Goal: Task Accomplishment & Management: Use online tool/utility

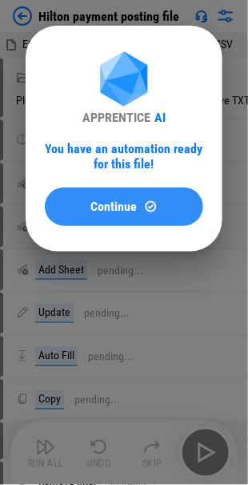
click at [97, 208] on span "Continue" at bounding box center [114, 206] width 46 height 13
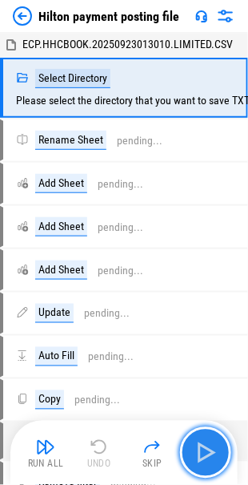
click at [205, 461] on img "button" at bounding box center [206, 453] width 26 height 26
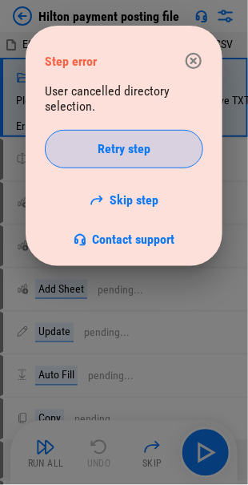
click at [107, 154] on span "Retry step" at bounding box center [124, 149] width 53 height 13
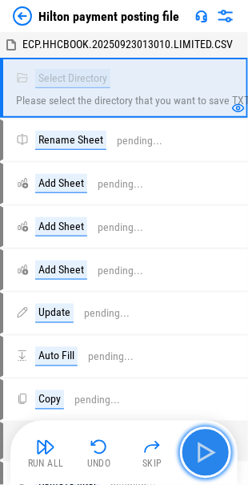
click at [203, 446] on img "button" at bounding box center [206, 453] width 26 height 26
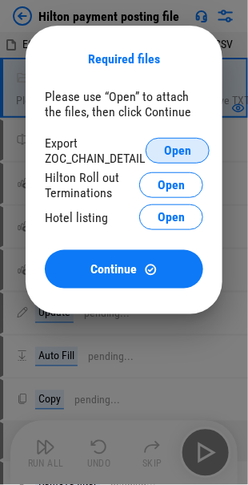
click at [168, 145] on span "Open" at bounding box center [177, 150] width 27 height 13
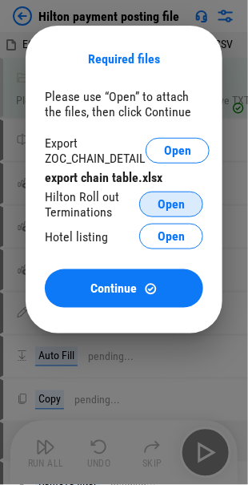
click at [175, 203] on span "Open" at bounding box center [171, 204] width 27 height 13
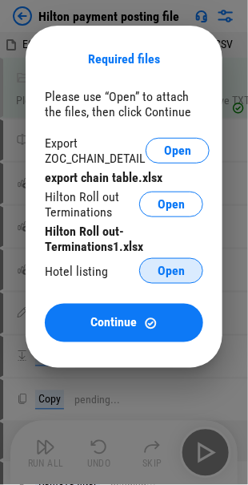
click at [166, 270] on span "Open" at bounding box center [171, 270] width 27 height 13
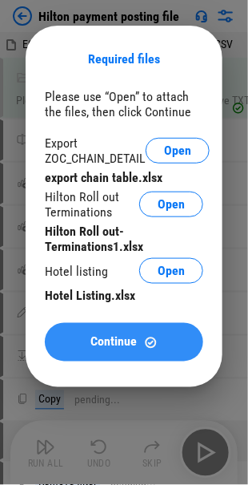
click at [90, 336] on div "Continue" at bounding box center [124, 343] width 120 height 14
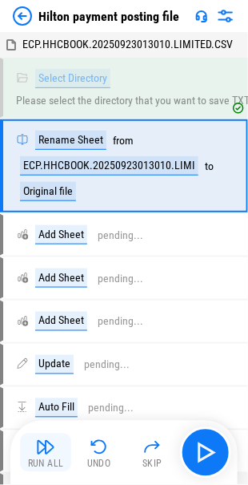
click at [38, 452] on img "button" at bounding box center [45, 446] width 19 height 19
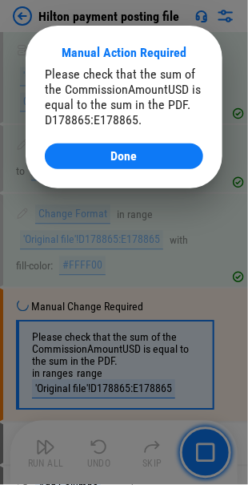
scroll to position [1575, 0]
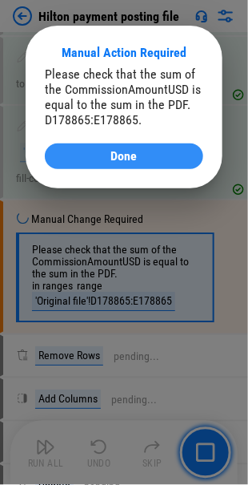
click at [87, 157] on div "Done" at bounding box center [124, 156] width 120 height 13
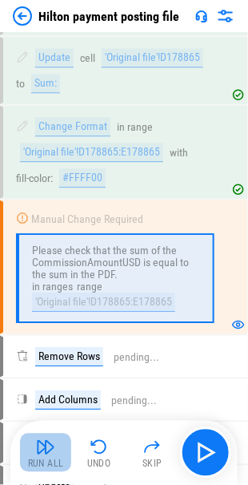
click at [43, 455] on img "button" at bounding box center [45, 446] width 19 height 19
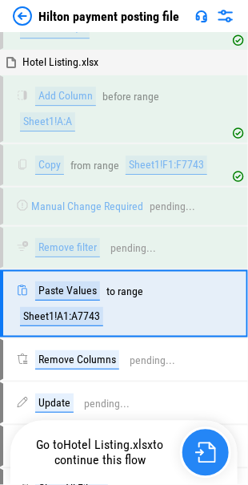
scroll to position [4177, 0]
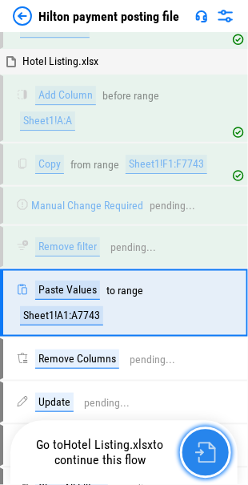
click at [201, 449] on img "button" at bounding box center [205, 452] width 21 height 21
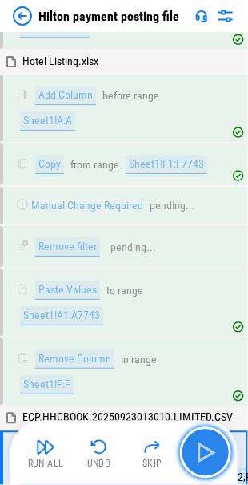
click at [208, 452] on img "button" at bounding box center [206, 453] width 26 height 26
click at [204, 452] on img "button" at bounding box center [206, 453] width 26 height 26
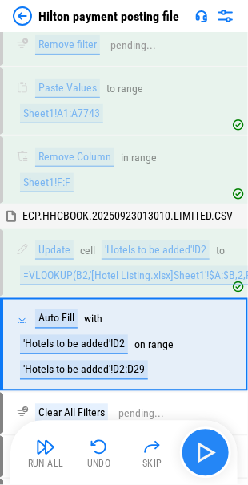
scroll to position [4418, 0]
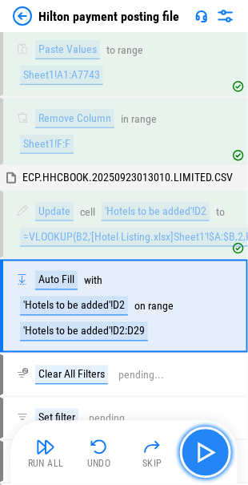
click at [201, 452] on img "button" at bounding box center [206, 453] width 26 height 26
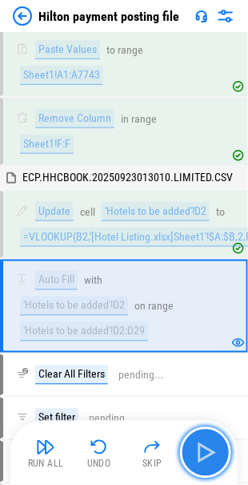
click at [201, 452] on img "button" at bounding box center [206, 453] width 26 height 26
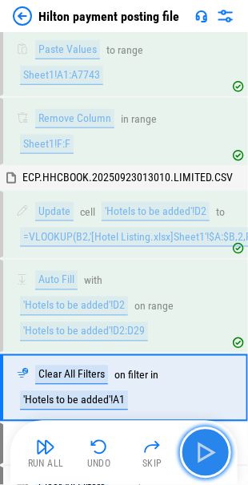
click at [201, 452] on img "button" at bounding box center [206, 453] width 26 height 26
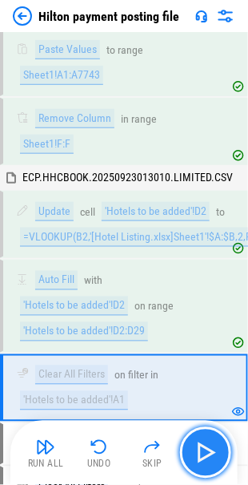
click at [199, 452] on img "button" at bounding box center [206, 453] width 26 height 26
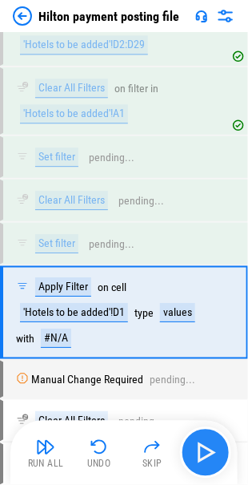
scroll to position [4707, 0]
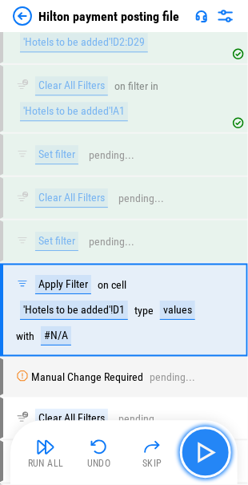
click at [199, 451] on img "button" at bounding box center [206, 453] width 26 height 26
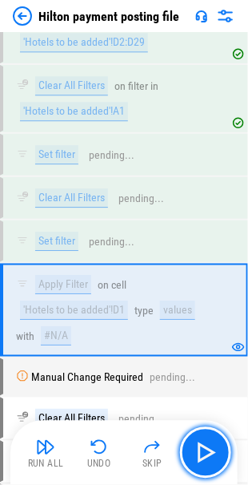
click at [204, 449] on img "button" at bounding box center [206, 453] width 26 height 26
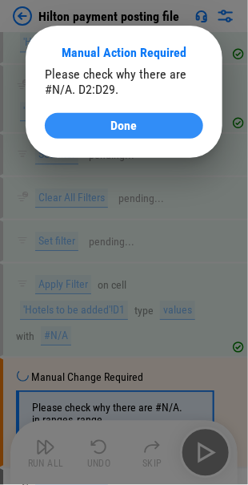
click at [115, 124] on span "Done" at bounding box center [124, 125] width 26 height 13
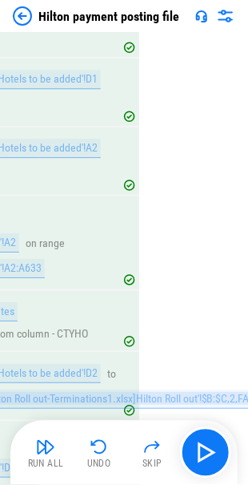
scroll to position [3505, 139]
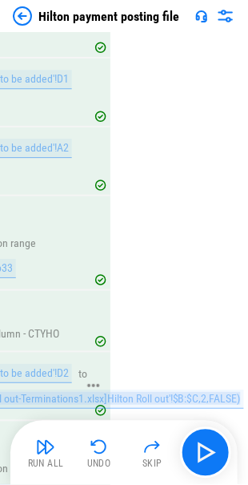
drag, startPoint x: 23, startPoint y: 347, endPoint x: 240, endPoint y: 349, distance: 217.1
click at [240, 389] on div "=VLOOKUP(B2,'[Hilton Roll out-Terminations1.xlsx]Hilton Roll out'!$B:$C,2,FALSE)" at bounding box center [63, 398] width 362 height 19
copy div "=VLOOKUP(B2,'[Hilton Roll out-Terminations1.xlsx]Hilton Roll out'!$B:$C,2,FALSE)"
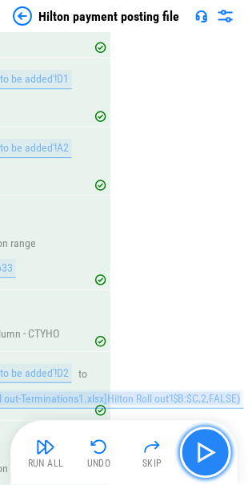
click at [208, 449] on img "button" at bounding box center [206, 453] width 26 height 26
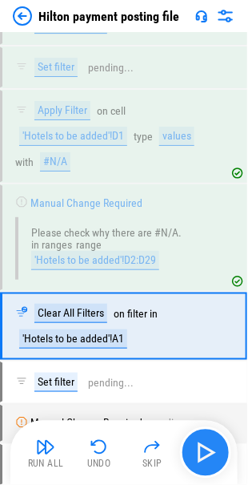
scroll to position [4894, 0]
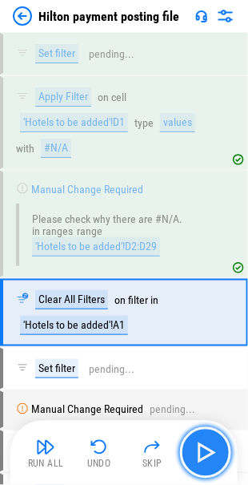
click at [202, 449] on img "button" at bounding box center [206, 453] width 26 height 26
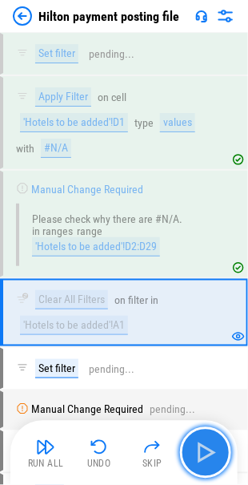
click at [202, 453] on img "button" at bounding box center [206, 453] width 26 height 26
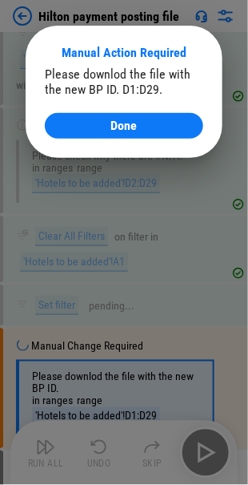
scroll to position [5031, 0]
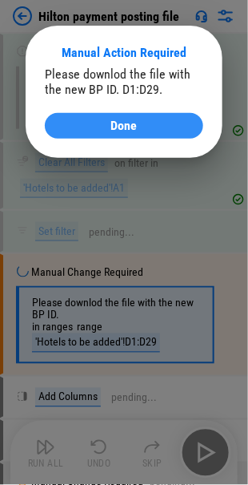
click at [112, 128] on span "Done" at bounding box center [124, 125] width 26 height 13
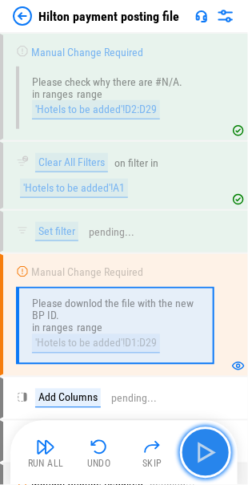
click at [207, 453] on img "button" at bounding box center [206, 453] width 26 height 26
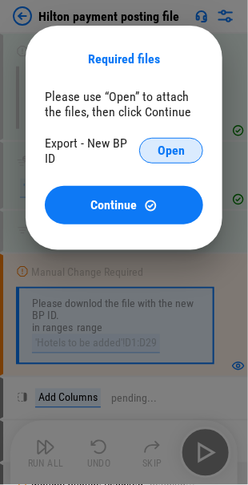
click at [163, 151] on span "Open" at bounding box center [171, 150] width 27 height 13
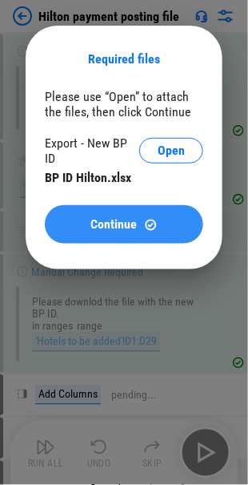
click at [112, 218] on span "Continue" at bounding box center [114, 224] width 46 height 13
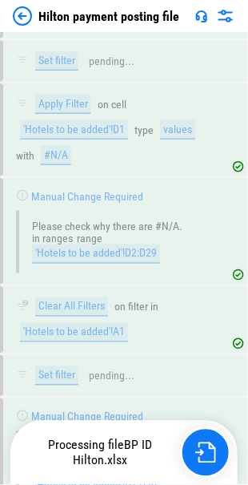
scroll to position [5175, 0]
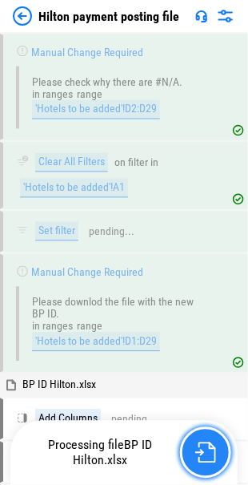
click at [202, 452] on img "button" at bounding box center [205, 452] width 21 height 21
click at [201, 455] on img "button" at bounding box center [205, 452] width 21 height 21
click at [202, 454] on img "button" at bounding box center [205, 452] width 21 height 21
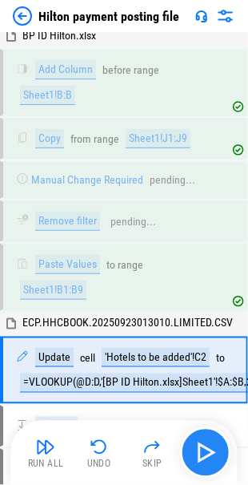
scroll to position [5539, 0]
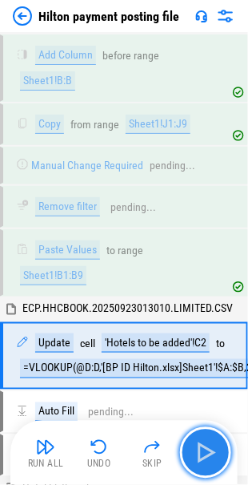
click at [199, 455] on img "button" at bounding box center [206, 453] width 26 height 26
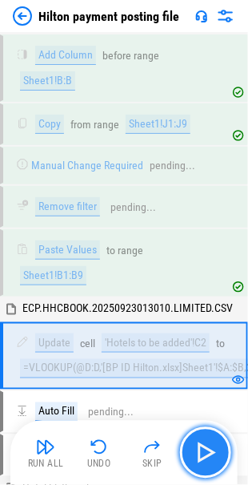
click at [199, 454] on img "button" at bounding box center [206, 453] width 26 height 26
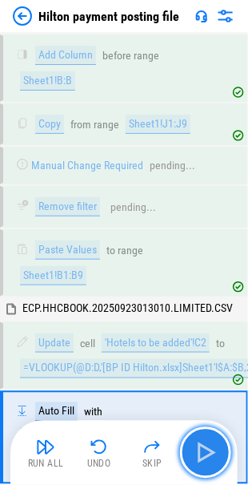
click at [200, 453] on img "button" at bounding box center [206, 453] width 26 height 26
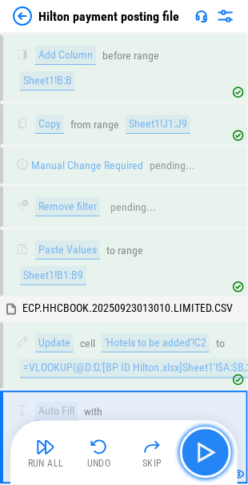
click at [200, 453] on img "button" at bounding box center [206, 453] width 26 height 26
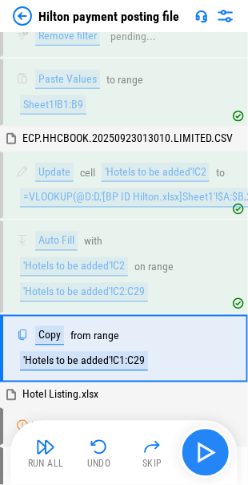
scroll to position [5737, 0]
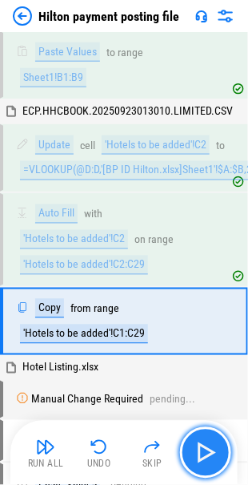
click at [199, 448] on img "button" at bounding box center [206, 453] width 26 height 26
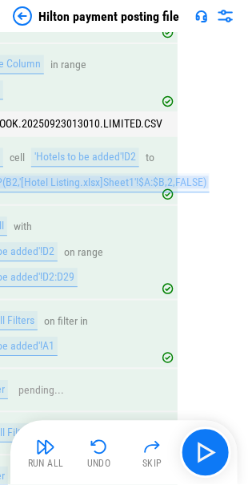
scroll to position [4615, 139]
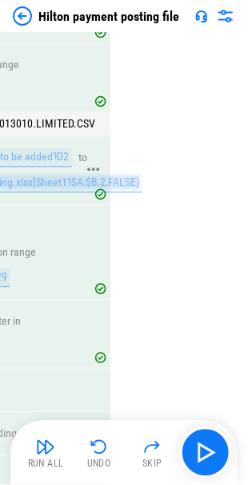
drag, startPoint x: 22, startPoint y: 119, endPoint x: 139, endPoint y: 125, distance: 117.9
click at [139, 148] on div "Update cell 'Hotels to be added'!D2 to =VLOOKUP(B2,'[Hotel Listing.xlsx]Sheet1'…" at bounding box center [12, 170] width 268 height 45
copy div "=VLOOKUP(B2,'[Hotel Listing.xlsx]Sheet1'!$A:$B,2,FALSE)"
drag, startPoint x: 39, startPoint y: 445, endPoint x: 22, endPoint y: 440, distance: 17.7
click at [39, 445] on img "button" at bounding box center [45, 446] width 19 height 19
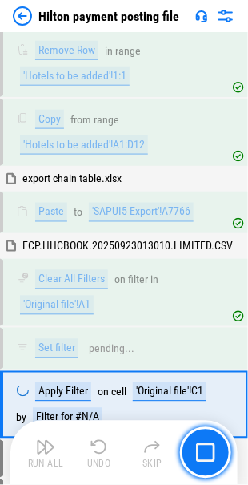
scroll to position [6408, 0]
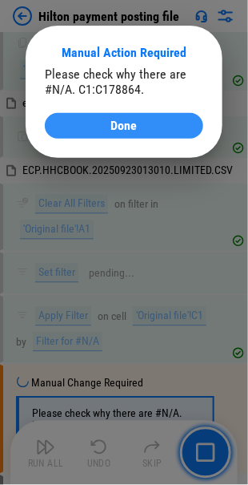
click at [92, 131] on div "Done" at bounding box center [124, 125] width 120 height 13
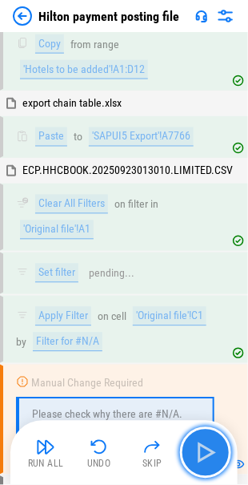
click at [200, 449] on img "button" at bounding box center [206, 453] width 26 height 26
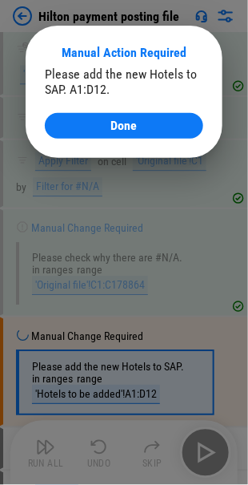
scroll to position [6603, 0]
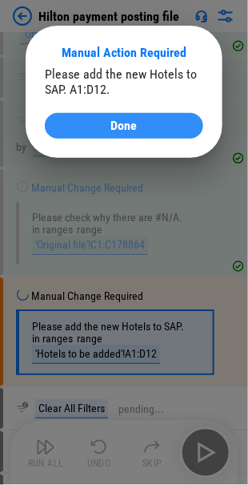
click at [115, 125] on span "Done" at bounding box center [124, 125] width 26 height 13
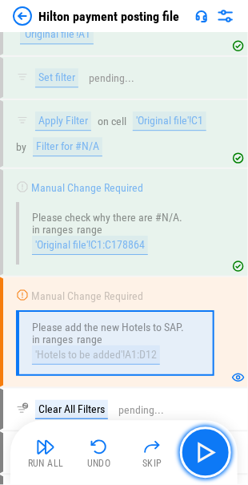
click at [202, 448] on img "button" at bounding box center [206, 453] width 26 height 26
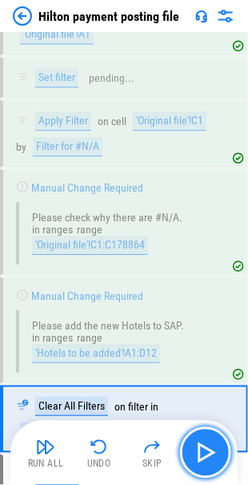
click at [201, 449] on img "button" at bounding box center [206, 453] width 26 height 26
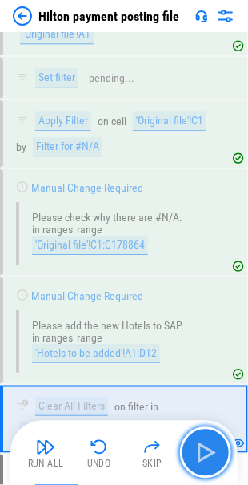
click at [205, 453] on img "button" at bounding box center [206, 453] width 26 height 26
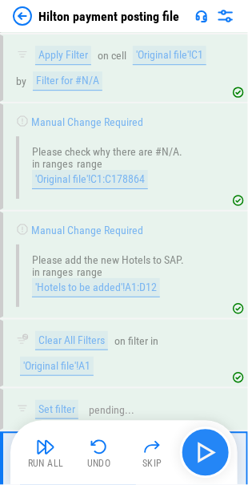
scroll to position [6800, 0]
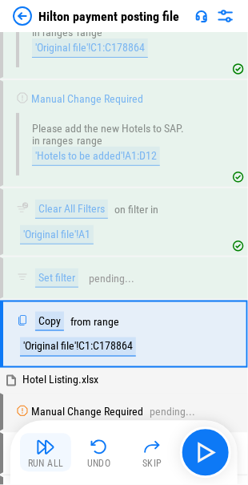
click at [37, 451] on img "button" at bounding box center [45, 446] width 19 height 19
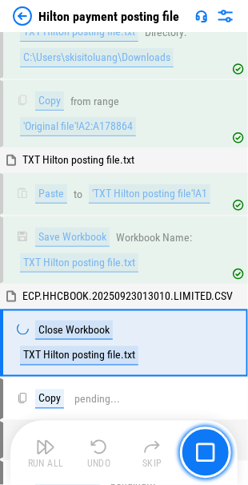
scroll to position [7443, 0]
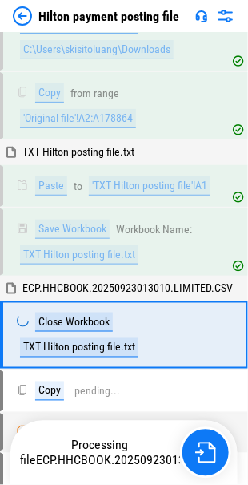
scroll to position [7456, 0]
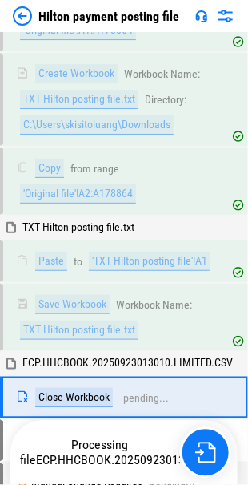
scroll to position [7443, 0]
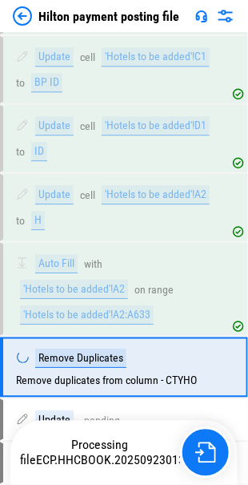
scroll to position [3532, 0]
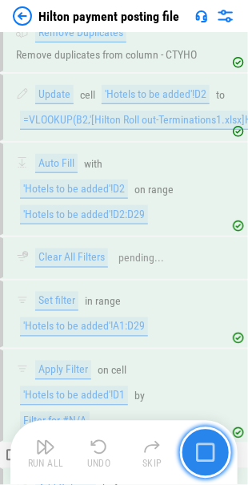
click at [199, 448] on img "button" at bounding box center [205, 452] width 19 height 19
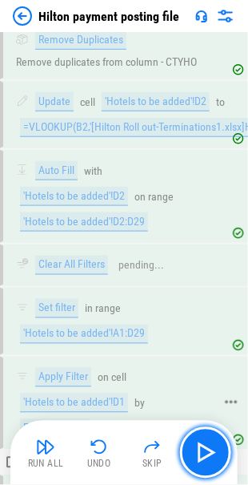
scroll to position [3697, 0]
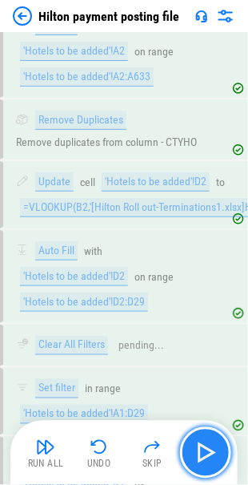
click at [199, 452] on img "button" at bounding box center [206, 453] width 26 height 26
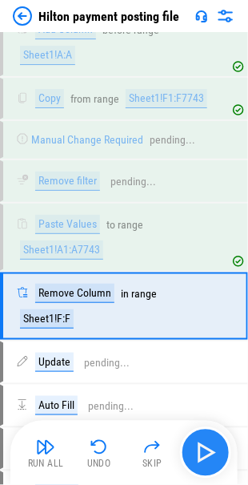
scroll to position [4245, 0]
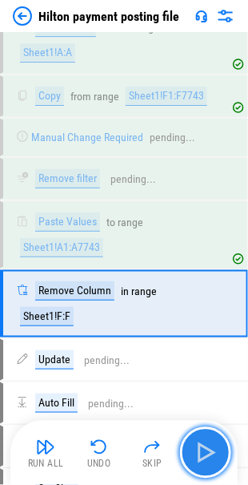
click at [199, 452] on img "button" at bounding box center [206, 453] width 26 height 26
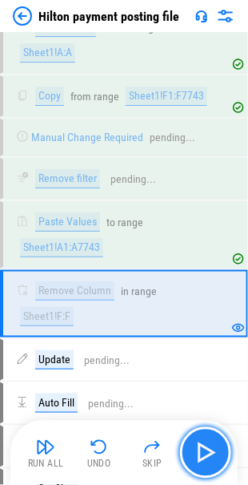
click at [201, 449] on img "button" at bounding box center [206, 453] width 26 height 26
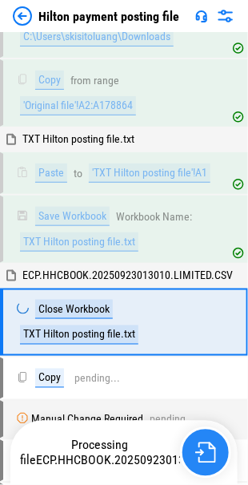
scroll to position [7456, 0]
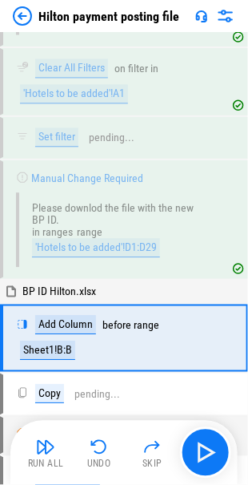
scroll to position [5292, 0]
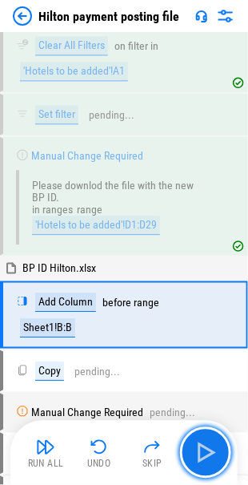
click at [199, 457] on img "button" at bounding box center [206, 453] width 26 height 26
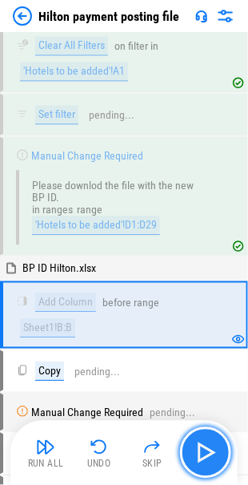
click at [205, 455] on img "button" at bounding box center [206, 453] width 26 height 26
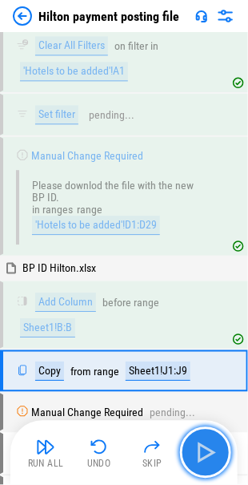
click at [205, 455] on img "button" at bounding box center [206, 453] width 26 height 26
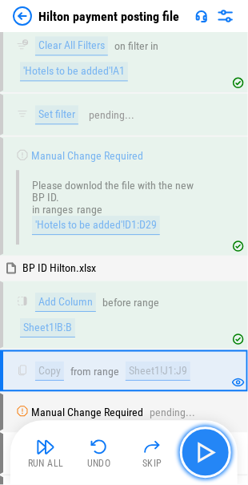
click at [203, 453] on img "button" at bounding box center [206, 453] width 26 height 26
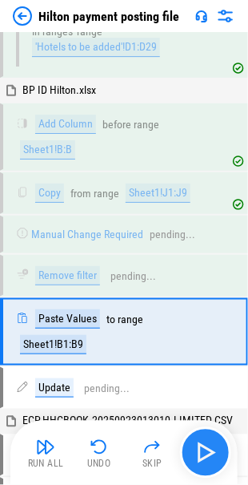
scroll to position [5484, 0]
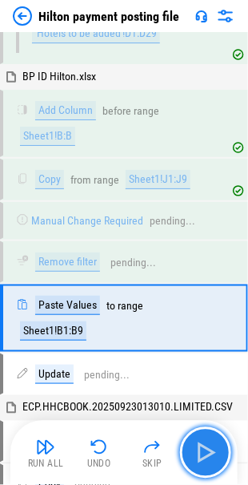
click at [203, 453] on img "button" at bounding box center [206, 453] width 26 height 26
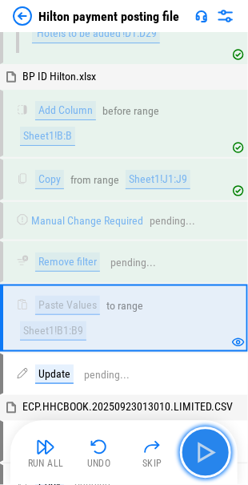
click at [203, 453] on img "button" at bounding box center [206, 453] width 26 height 26
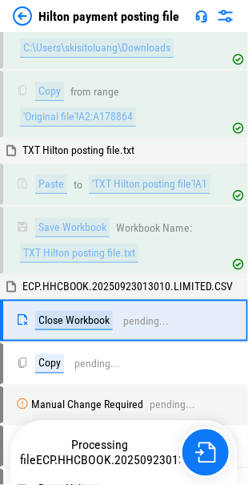
scroll to position [7443, 0]
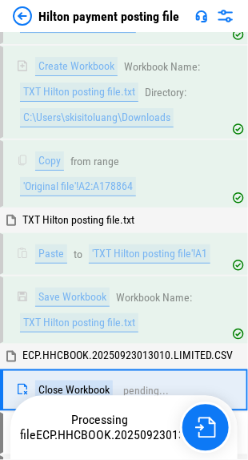
scroll to position [7455, 0]
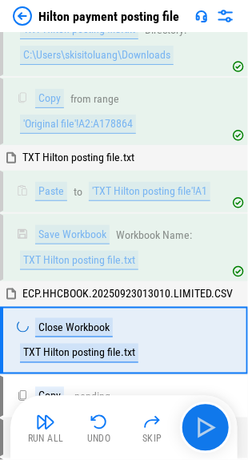
scroll to position [7468, 0]
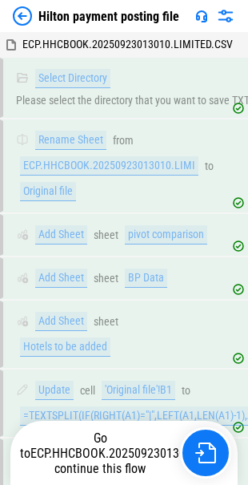
scroll to position [7443, 0]
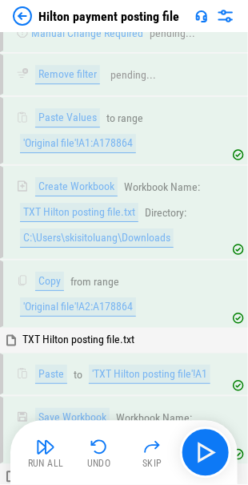
scroll to position [7383, 0]
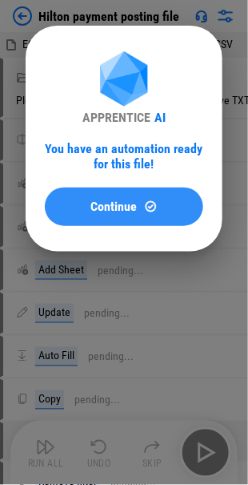
click at [93, 200] on span "Continue" at bounding box center [114, 206] width 46 height 13
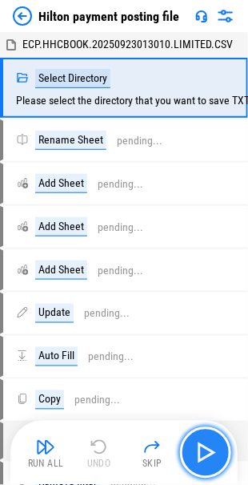
click at [203, 453] on img "button" at bounding box center [206, 453] width 26 height 26
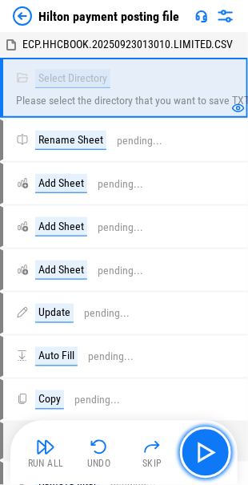
click at [206, 448] on img "button" at bounding box center [206, 453] width 26 height 26
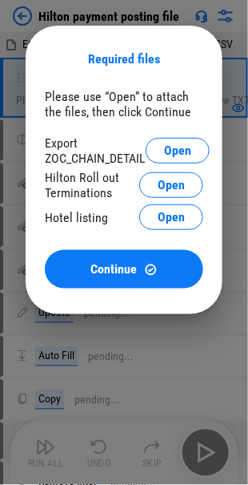
click at [163, 151] on button "Open" at bounding box center [178, 151] width 64 height 26
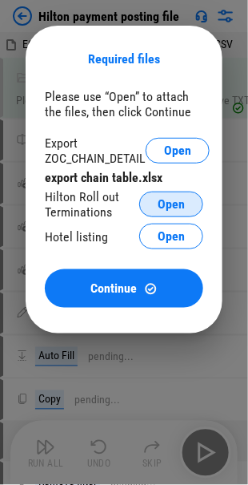
click at [172, 203] on span "Open" at bounding box center [171, 204] width 27 height 13
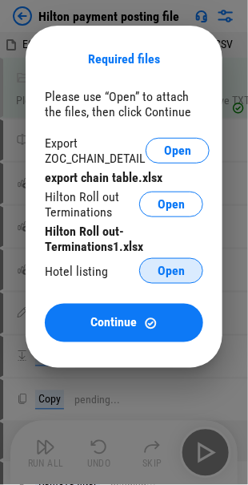
click at [179, 273] on span "Open" at bounding box center [171, 270] width 27 height 13
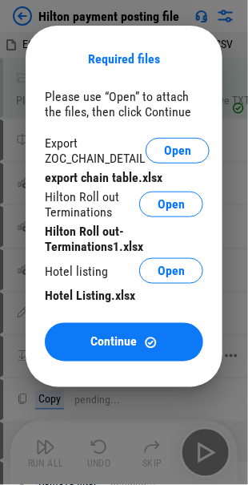
drag, startPoint x: 105, startPoint y: 343, endPoint x: 54, endPoint y: 336, distance: 51.8
click at [105, 343] on span "Continue" at bounding box center [114, 342] width 46 height 13
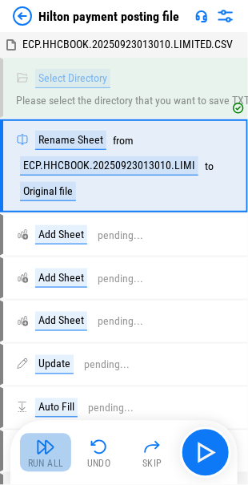
click at [50, 456] on button "Run All" at bounding box center [45, 452] width 51 height 38
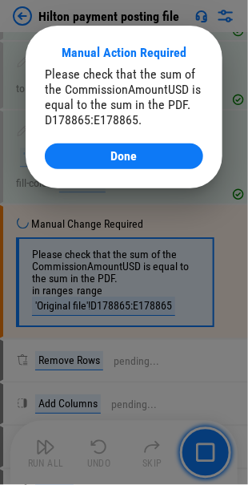
scroll to position [1575, 0]
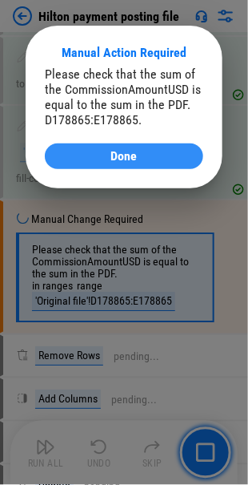
click at [103, 161] on div "Done" at bounding box center [124, 156] width 120 height 13
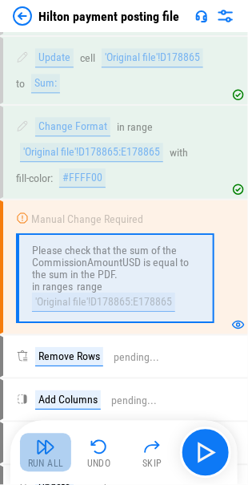
click at [42, 452] on img "button" at bounding box center [45, 446] width 19 height 19
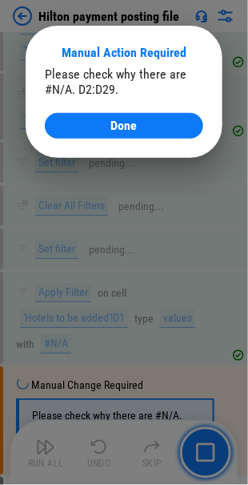
scroll to position [4808, 0]
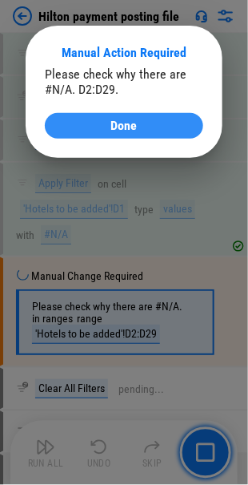
click at [131, 124] on span "Done" at bounding box center [124, 125] width 26 height 13
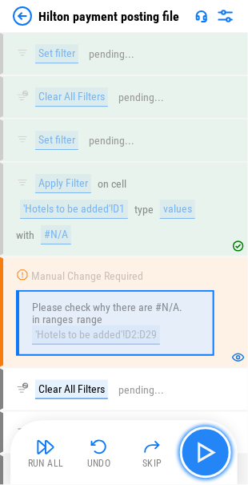
click at [193, 457] on img "button" at bounding box center [206, 453] width 26 height 26
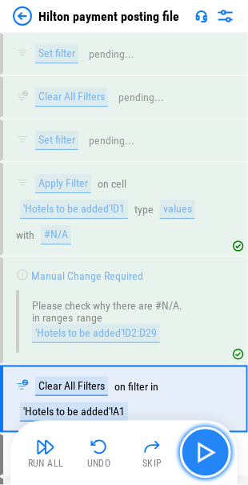
click at [200, 453] on img "button" at bounding box center [206, 453] width 26 height 26
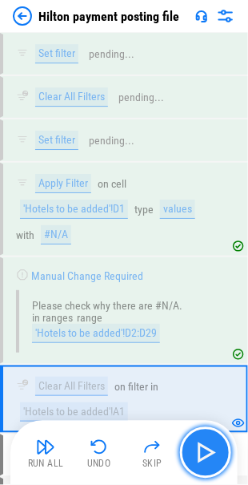
click at [203, 453] on img "button" at bounding box center [206, 453] width 26 height 26
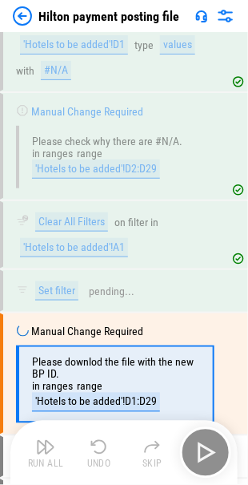
scroll to position [5031, 0]
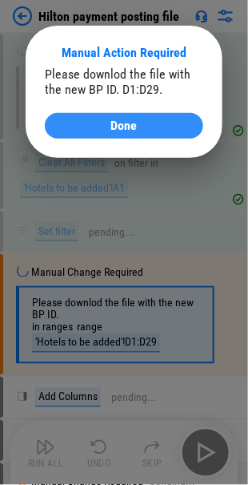
click at [119, 128] on span "Done" at bounding box center [124, 125] width 26 height 13
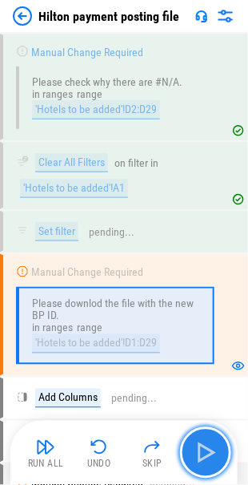
click at [212, 455] on img "button" at bounding box center [206, 453] width 26 height 26
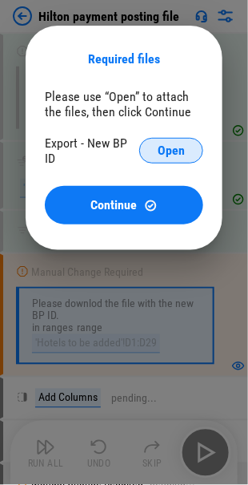
click at [171, 144] on span "Open" at bounding box center [171, 150] width 27 height 13
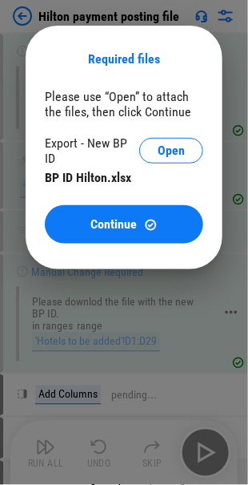
click at [109, 212] on button "Continue" at bounding box center [124, 224] width 159 height 38
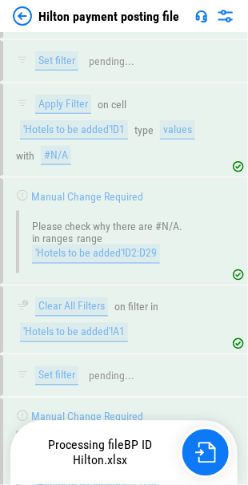
scroll to position [5175, 0]
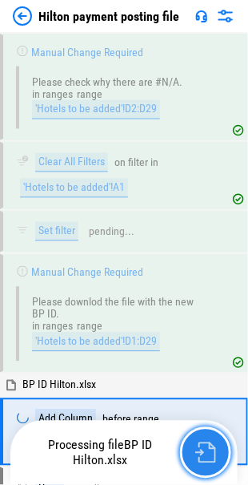
click at [201, 453] on img "button" at bounding box center [205, 452] width 21 height 21
click at [199, 450] on img "button" at bounding box center [205, 452] width 21 height 21
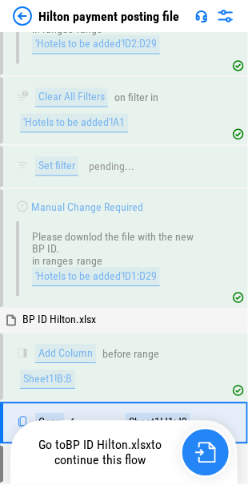
scroll to position [5348, 0]
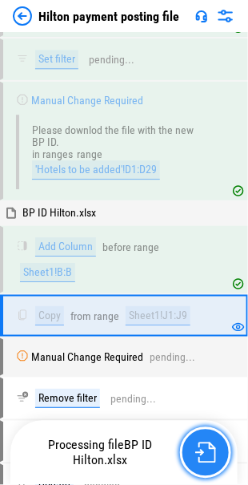
click at [199, 450] on img "button" at bounding box center [205, 452] width 21 height 21
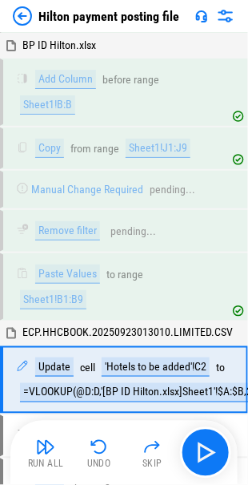
scroll to position [5539, 0]
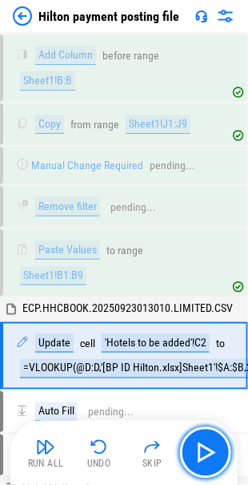
click at [199, 450] on img "button" at bounding box center [206, 453] width 26 height 26
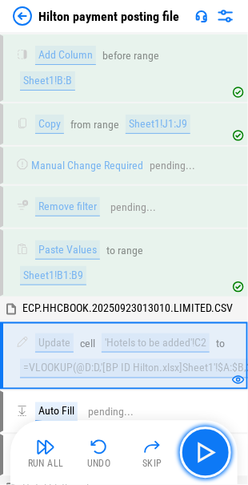
click at [199, 450] on img "button" at bounding box center [206, 453] width 26 height 26
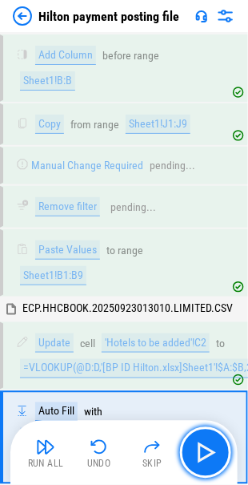
click at [199, 450] on img "button" at bounding box center [206, 453] width 26 height 26
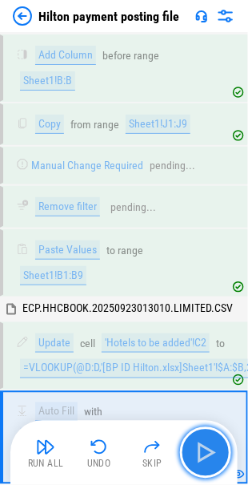
click at [193, 445] on img "button" at bounding box center [206, 453] width 26 height 26
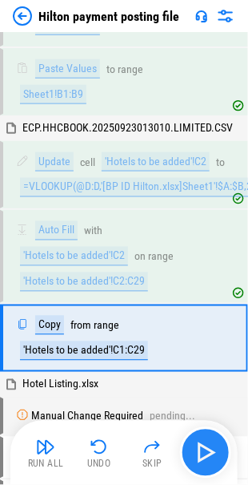
scroll to position [5737, 0]
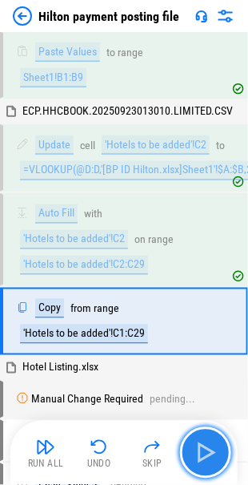
click at [202, 448] on img "button" at bounding box center [206, 453] width 26 height 26
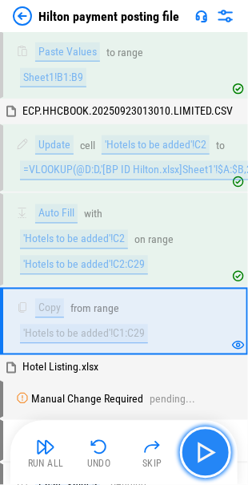
click at [202, 448] on img "button" at bounding box center [206, 453] width 26 height 26
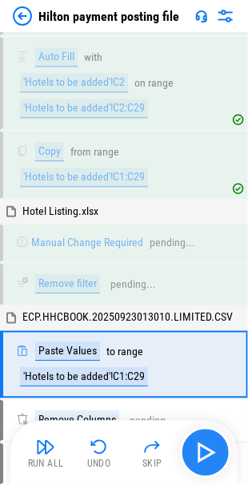
scroll to position [5935, 0]
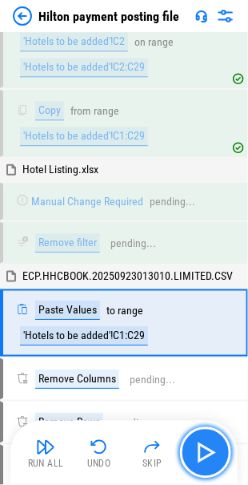
click at [202, 448] on img "button" at bounding box center [206, 453] width 26 height 26
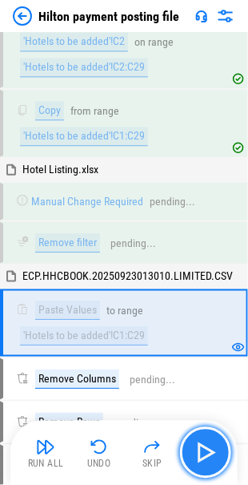
click at [202, 448] on img "button" at bounding box center [206, 453] width 26 height 26
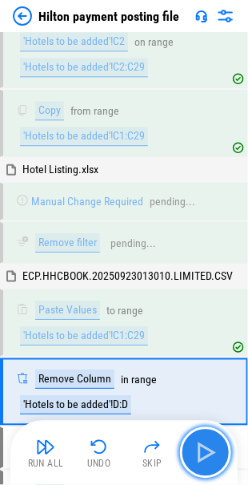
click at [202, 448] on img "button" at bounding box center [206, 453] width 26 height 26
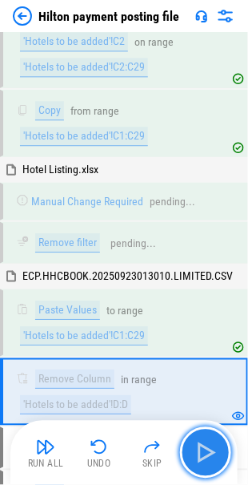
click at [202, 448] on img "button" at bounding box center [206, 453] width 26 height 26
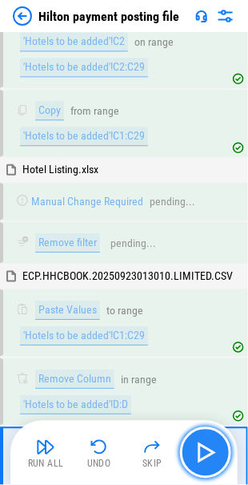
click at [202, 448] on img "button" at bounding box center [206, 453] width 26 height 26
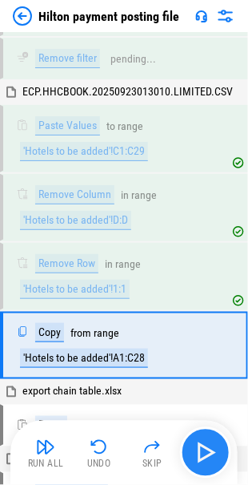
scroll to position [6138, 0]
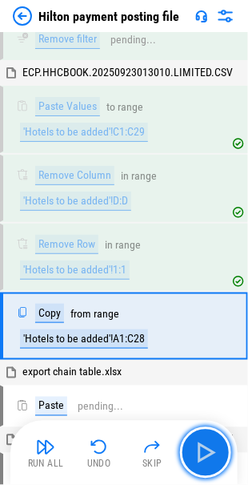
click at [193, 446] on img "button" at bounding box center [206, 453] width 26 height 26
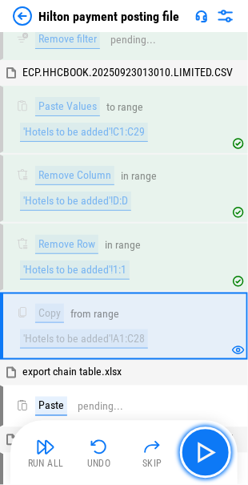
click at [202, 446] on img "button" at bounding box center [206, 453] width 26 height 26
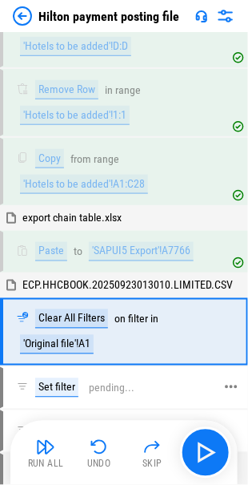
scroll to position [6297, 0]
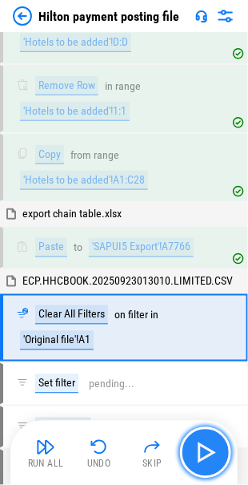
click at [199, 449] on img "button" at bounding box center [206, 453] width 26 height 26
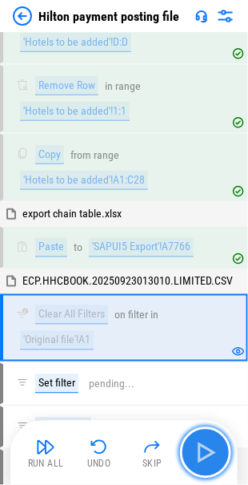
click at [199, 449] on img "button" at bounding box center [206, 453] width 26 height 26
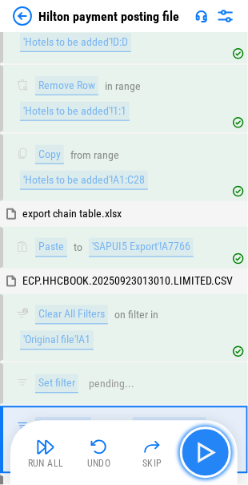
click at [199, 449] on img "button" at bounding box center [206, 453] width 26 height 26
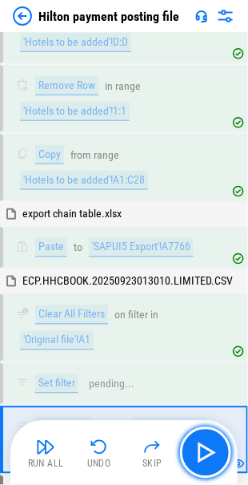
click at [205, 449] on img "button" at bounding box center [206, 453] width 26 height 26
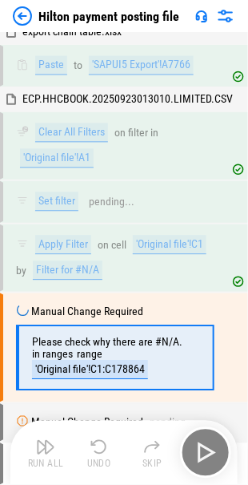
scroll to position [6496, 0]
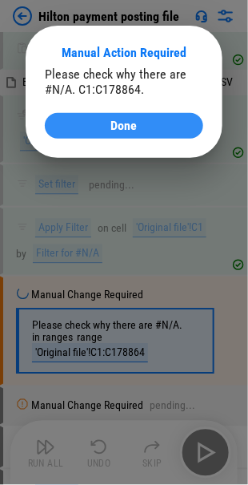
click at [124, 125] on span "Done" at bounding box center [124, 125] width 26 height 13
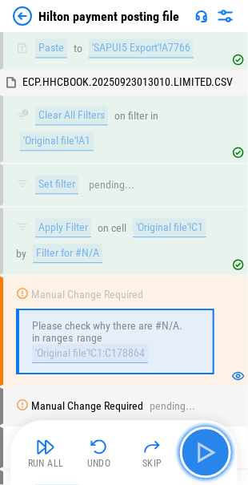
click at [202, 454] on img "button" at bounding box center [206, 453] width 26 height 26
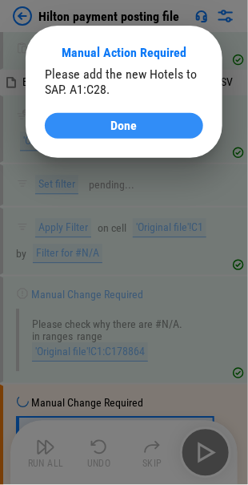
click at [132, 129] on span "Done" at bounding box center [124, 125] width 26 height 13
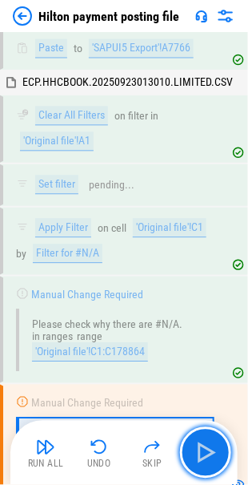
click at [199, 443] on img "button" at bounding box center [206, 453] width 26 height 26
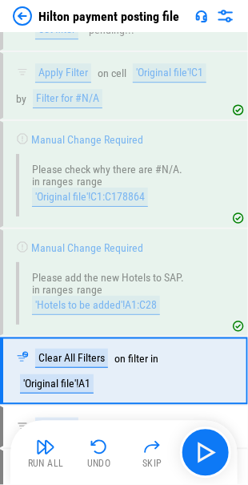
scroll to position [6690, 0]
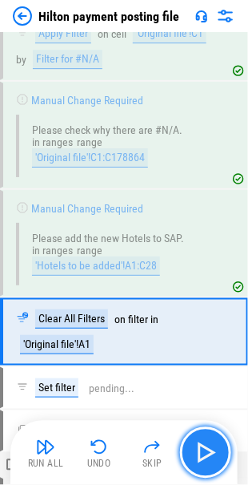
click at [199, 452] on img "button" at bounding box center [206, 453] width 26 height 26
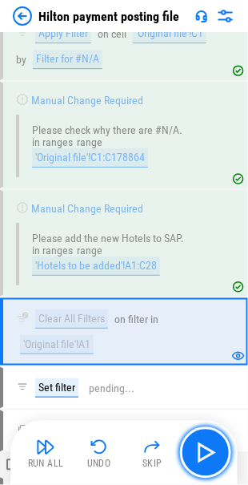
click at [214, 453] on img "button" at bounding box center [206, 453] width 26 height 26
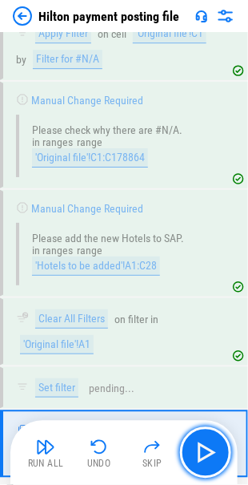
click at [195, 448] on img "button" at bounding box center [206, 453] width 26 height 26
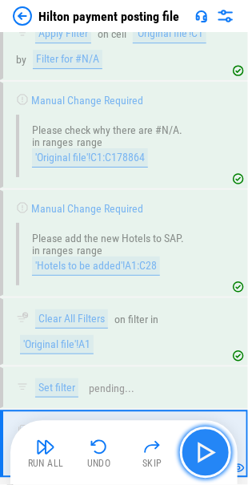
click at [204, 445] on img "button" at bounding box center [206, 453] width 26 height 26
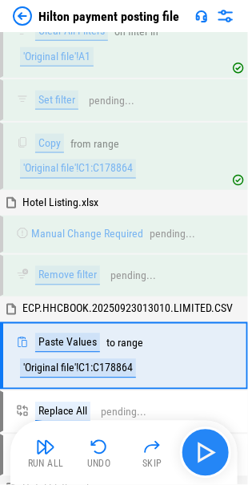
scroll to position [6998, 0]
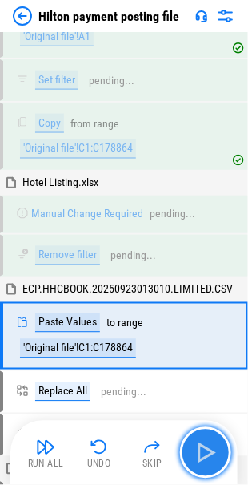
click at [202, 450] on img "button" at bounding box center [206, 453] width 26 height 26
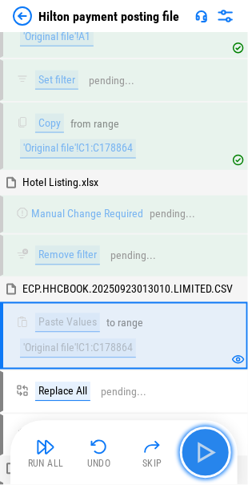
click at [201, 453] on img "button" at bounding box center [206, 453] width 26 height 26
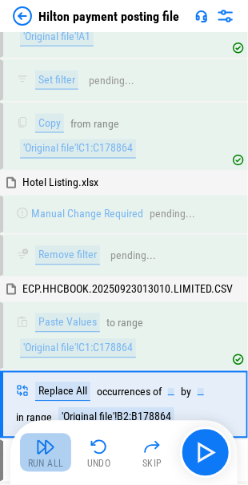
click at [45, 449] on img "button" at bounding box center [45, 446] width 19 height 19
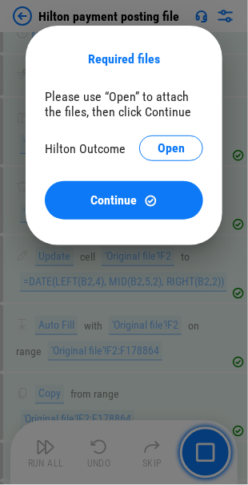
scroll to position [0, 0]
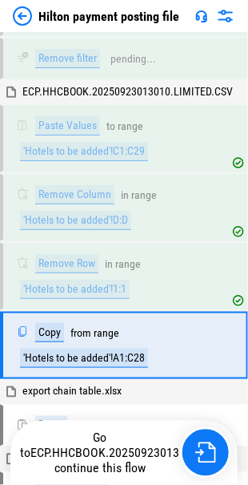
scroll to position [6138, 0]
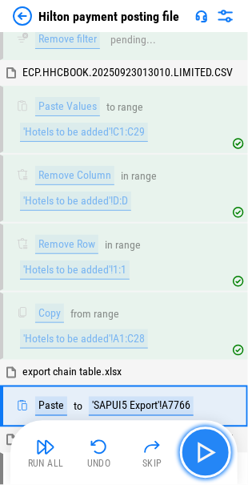
click at [204, 447] on img "button" at bounding box center [206, 453] width 26 height 26
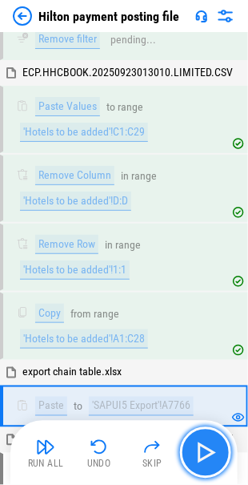
click at [208, 451] on img "button" at bounding box center [206, 453] width 26 height 26
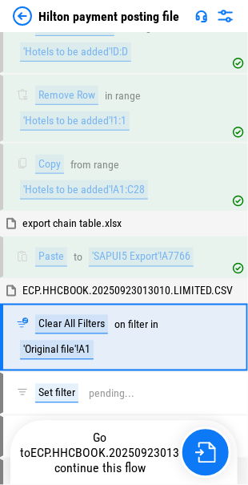
scroll to position [6297, 0]
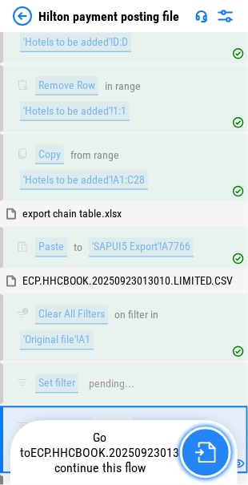
click at [203, 455] on img "button" at bounding box center [205, 452] width 21 height 21
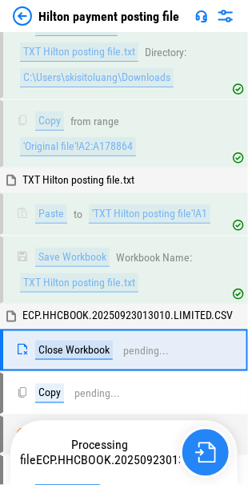
scroll to position [7443, 0]
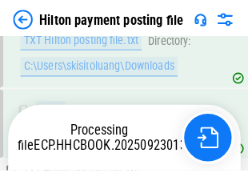
scroll to position [8800, 0]
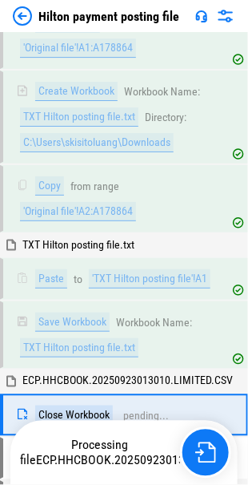
scroll to position [7443, 0]
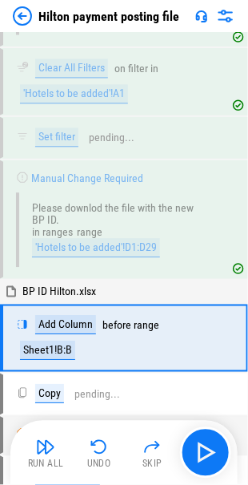
scroll to position [5292, 0]
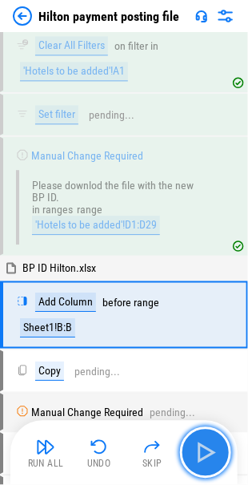
click at [208, 452] on img "button" at bounding box center [206, 453] width 26 height 26
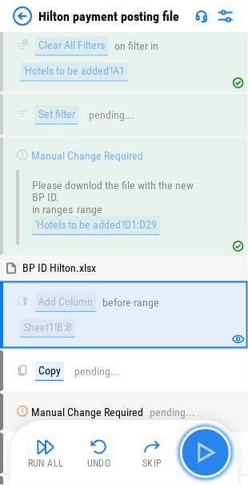
click at [208, 455] on img "button" at bounding box center [206, 453] width 26 height 26
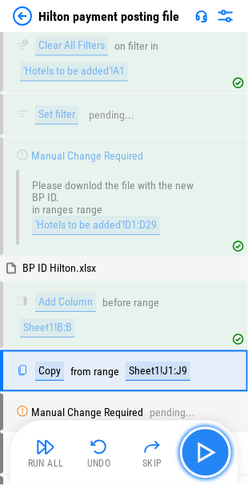
click at [208, 455] on img "button" at bounding box center [206, 453] width 26 height 26
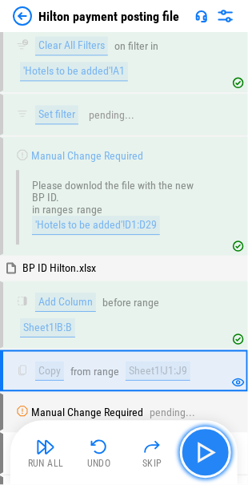
click at [199, 458] on img "button" at bounding box center [206, 453] width 26 height 26
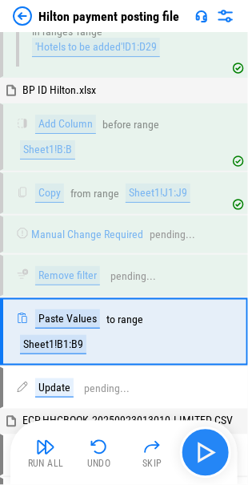
scroll to position [5484, 0]
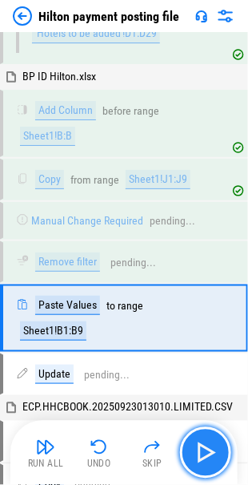
click at [202, 453] on img "button" at bounding box center [206, 453] width 26 height 26
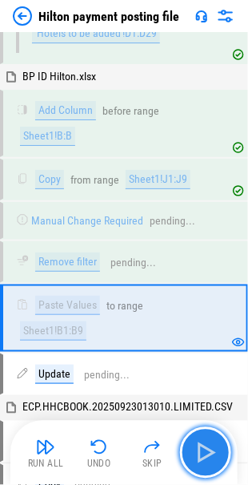
click at [202, 453] on img "button" at bounding box center [206, 453] width 26 height 26
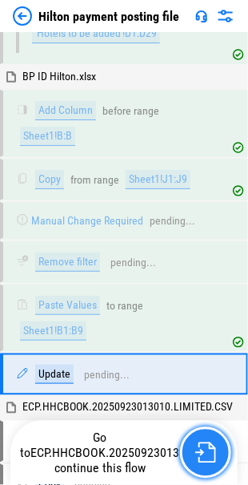
click at [202, 449] on img "button" at bounding box center [205, 452] width 21 height 21
click at [201, 453] on img "button" at bounding box center [205, 452] width 21 height 21
click at [199, 450] on img "button" at bounding box center [205, 452] width 21 height 21
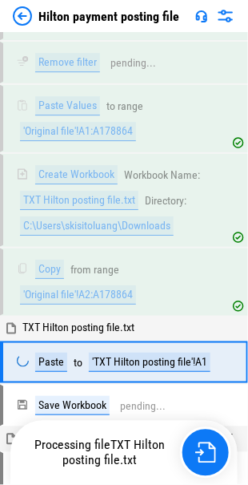
scroll to position [7296, 0]
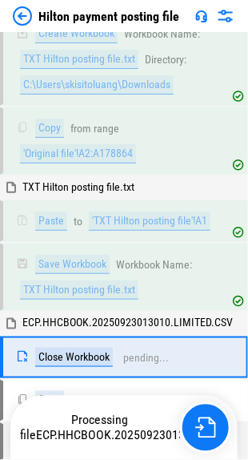
scroll to position [7455, 0]
